Goal: Task Accomplishment & Management: Use online tool/utility

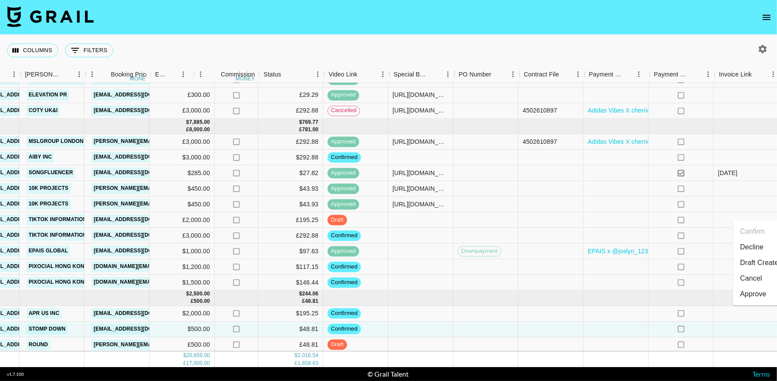
scroll to position [304, 341]
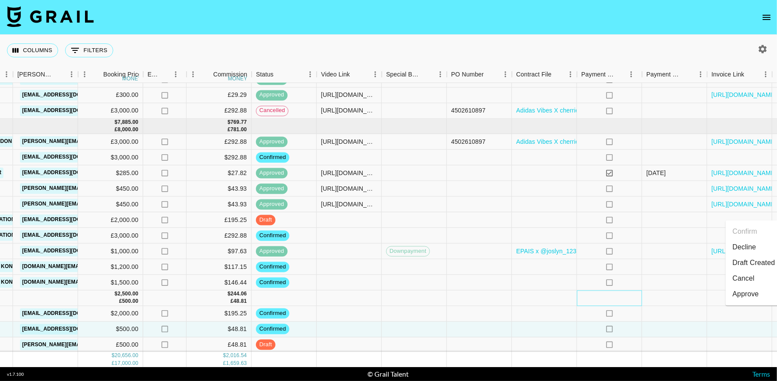
click at [636, 292] on div at bounding box center [609, 297] width 65 height 15
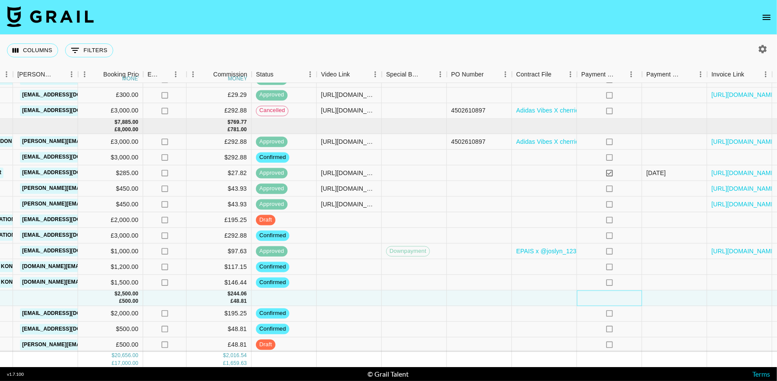
scroll to position [304, 370]
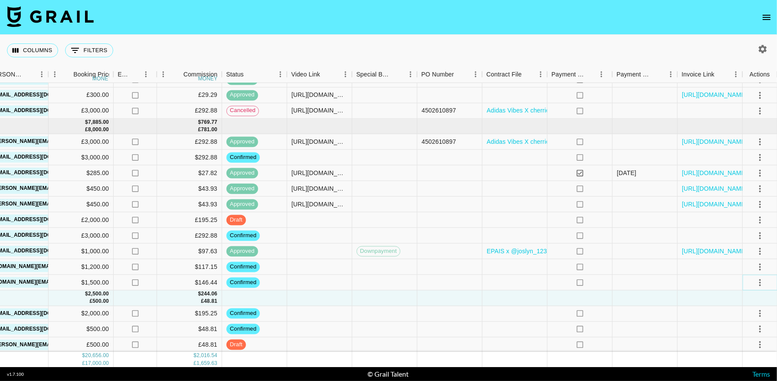
click at [758, 275] on button "select merge strategy" at bounding box center [760, 282] width 15 height 15
click at [745, 332] on li "Draft Created" at bounding box center [749, 332] width 56 height 16
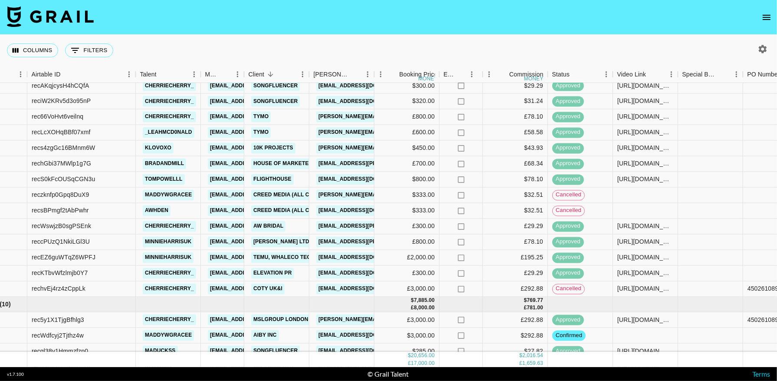
scroll to position [304, 44]
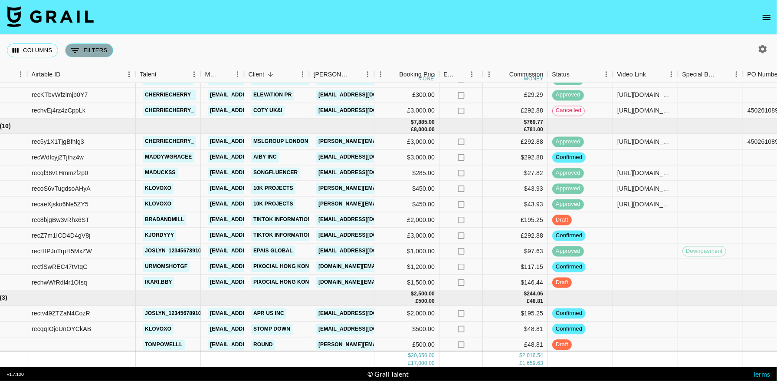
click at [90, 49] on button "0 Filters" at bounding box center [89, 50] width 48 height 14
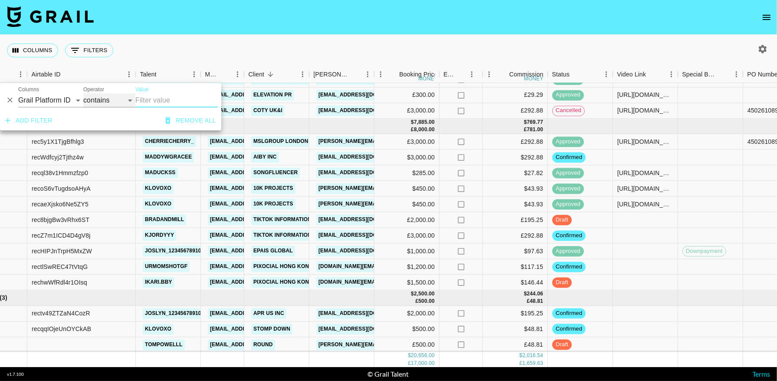
click at [99, 105] on select "contains equals starts with ends with is empty is not empty is any of" at bounding box center [109, 100] width 52 height 14
click at [47, 100] on select "Grail Platform ID Airtable ID Talent Manager Client [PERSON_NAME] Campaign (Typ…" at bounding box center [50, 100] width 65 height 14
select select "status"
click at [18, 93] on select "Grail Platform ID Airtable ID Talent Manager Client [PERSON_NAME] Campaign (Typ…" at bounding box center [50, 100] width 65 height 14
click at [108, 104] on select "is is not is any of is not any of" at bounding box center [109, 100] width 52 height 14
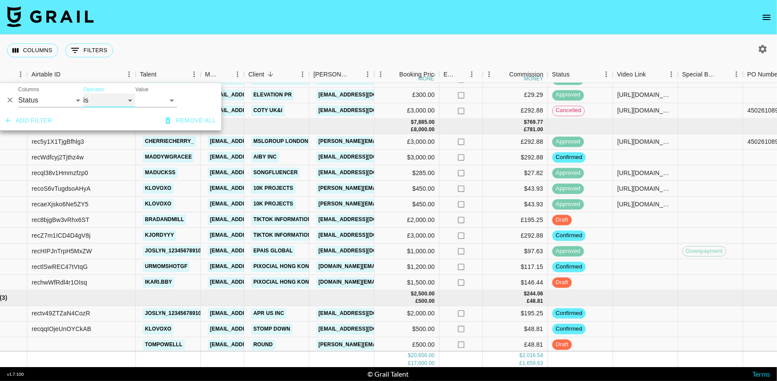
select select "not"
click at [83, 93] on select "is is not is any of is not any of" at bounding box center [109, 100] width 52 height 14
click at [139, 104] on select "confirmed declined draft posted approved cancelled badDebt" at bounding box center [156, 100] width 42 height 14
select select "cancelled"
click at [135, 93] on select "confirmed declined draft posted approved cancelled badDebt" at bounding box center [156, 100] width 42 height 14
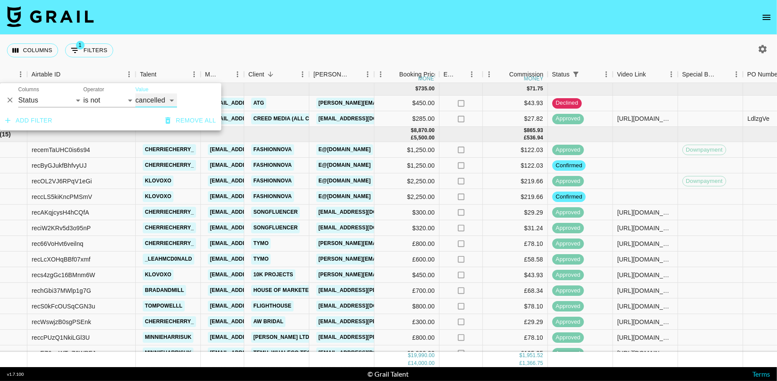
scroll to position [257, 44]
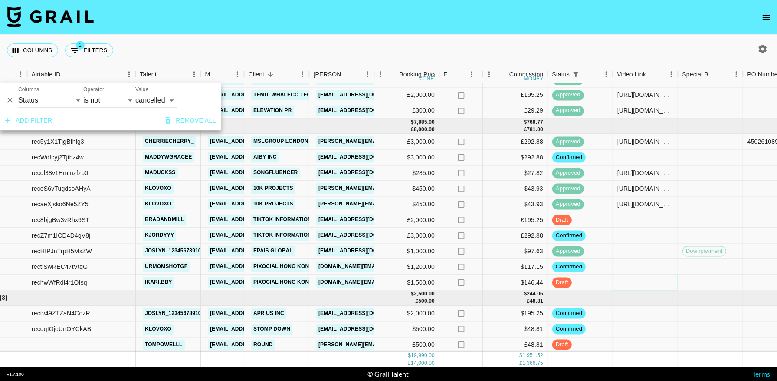
click at [666, 275] on div at bounding box center [645, 283] width 65 height 16
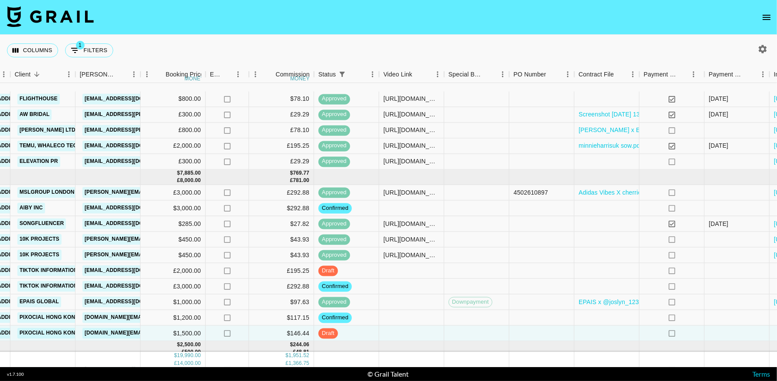
scroll to position [257, 278]
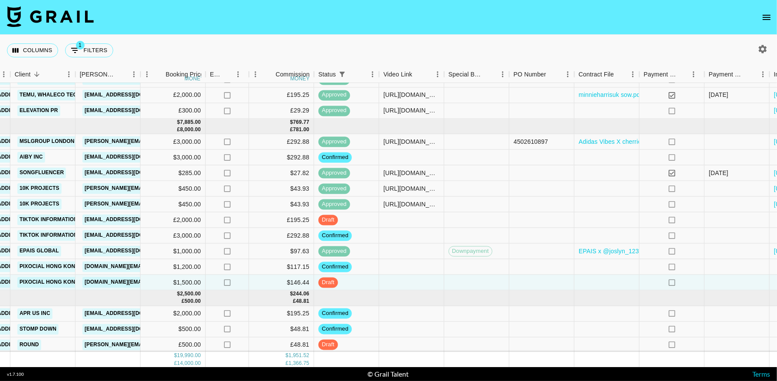
click at [765, 58] on div "Columns 1 Filters + Booking" at bounding box center [388, 50] width 777 height 31
click at [763, 51] on icon "button" at bounding box center [763, 49] width 8 height 8
select select "[DATE]"
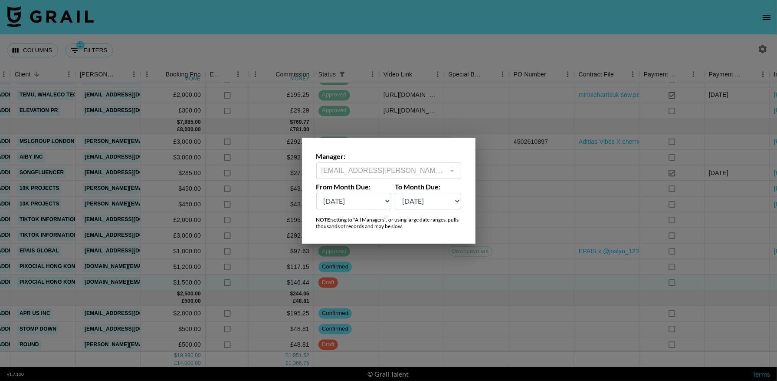
click at [446, 170] on div at bounding box center [451, 170] width 11 height 12
